Goal: Information Seeking & Learning: Learn about a topic

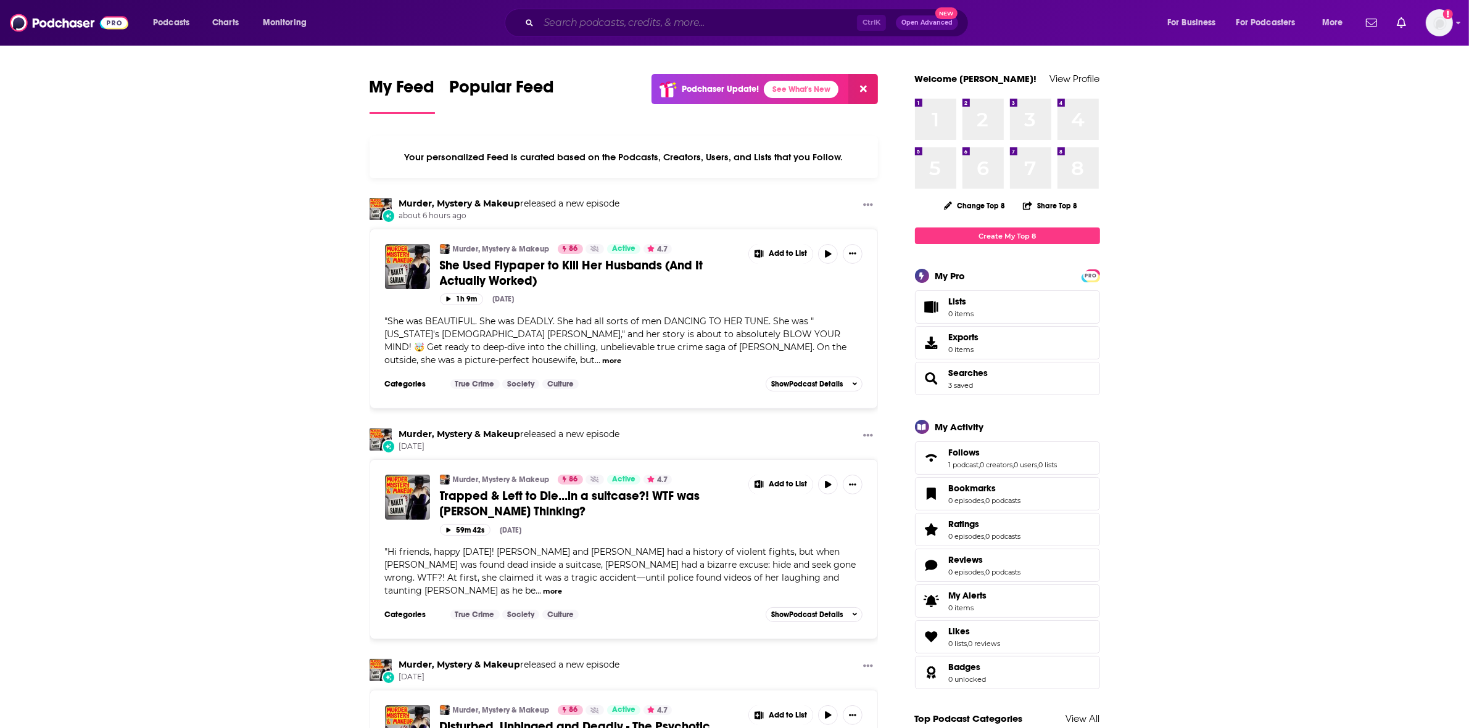
click at [597, 31] on input "Search podcasts, credits, & more..." at bounding box center [697, 23] width 318 height 20
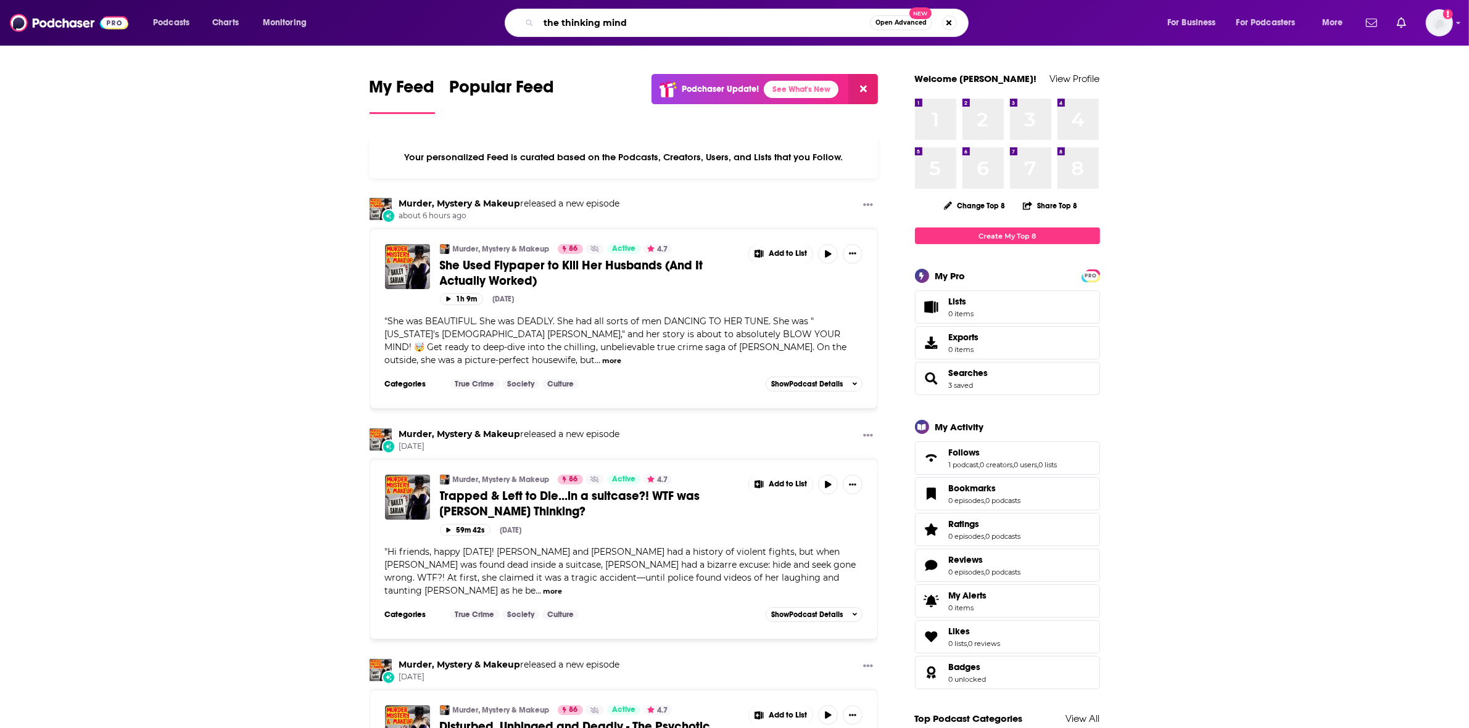
type input "the thinking mind"
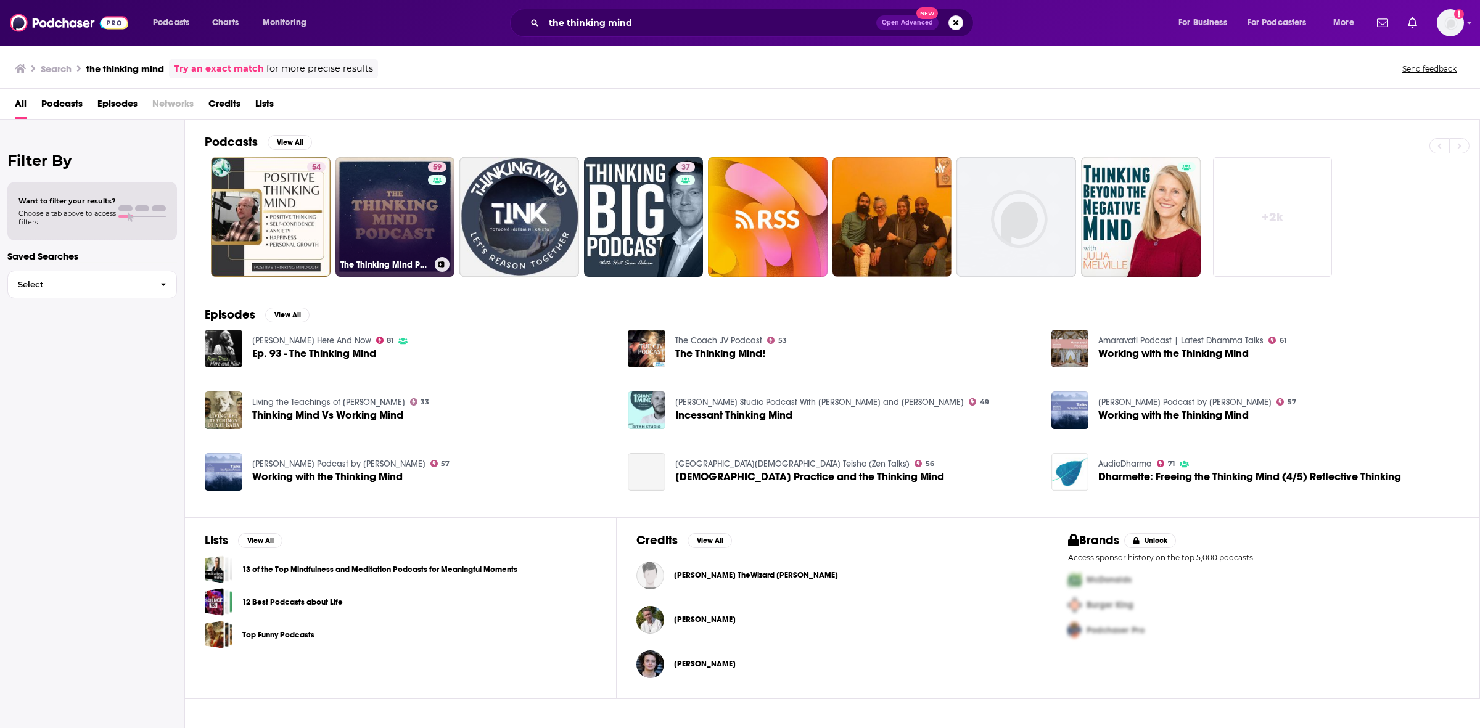
click at [365, 199] on link "59 The Thinking Mind Podcast: Psychiatry & Psychotherapy" at bounding box center [396, 217] width 120 height 120
